Goal: Task Accomplishment & Management: Manage account settings

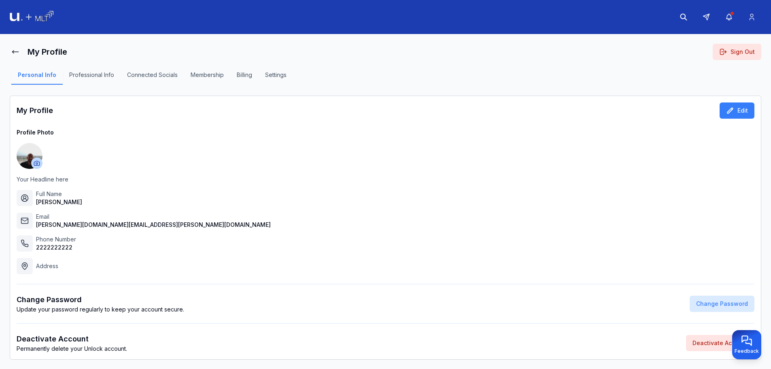
click at [205, 75] on button "Membership" at bounding box center [207, 78] width 46 height 14
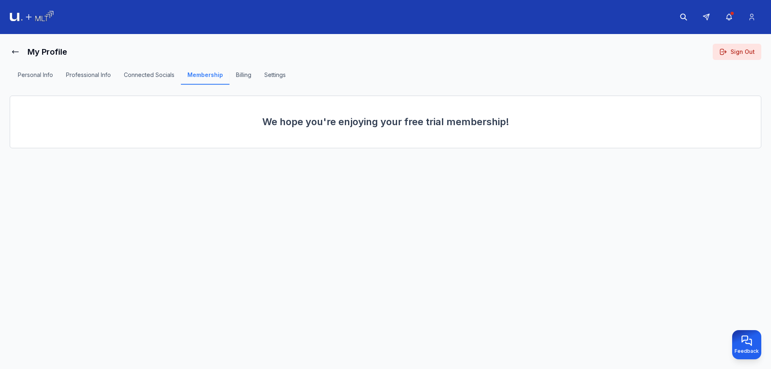
click at [247, 76] on button "Billing" at bounding box center [244, 78] width 28 height 14
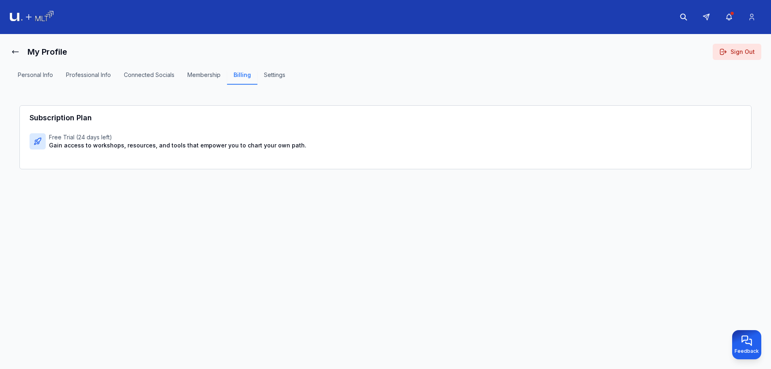
click at [279, 77] on button "Settings" at bounding box center [275, 78] width 34 height 14
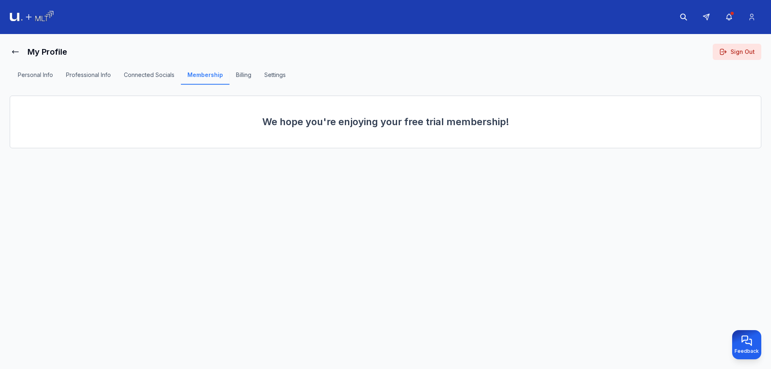
click at [102, 83] on button "Professional Info" at bounding box center [89, 78] width 58 height 14
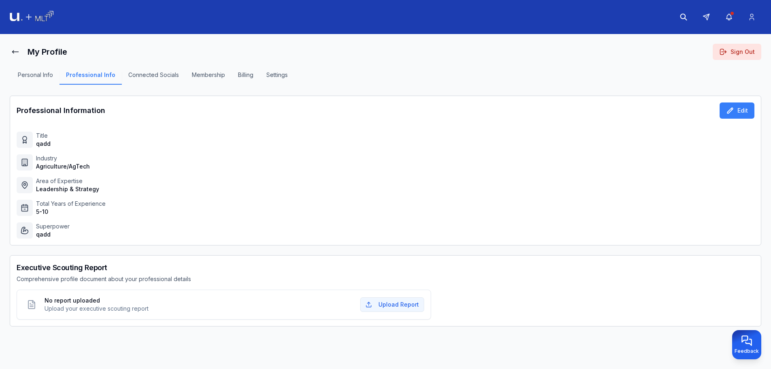
click at [83, 75] on button "Professional Info" at bounding box center [91, 78] width 62 height 14
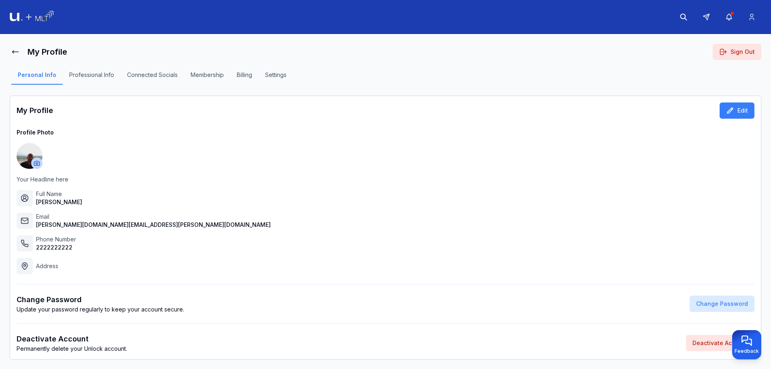
click at [39, 17] on img at bounding box center [32, 17] width 44 height 13
